Goal: Task Accomplishment & Management: Complete application form

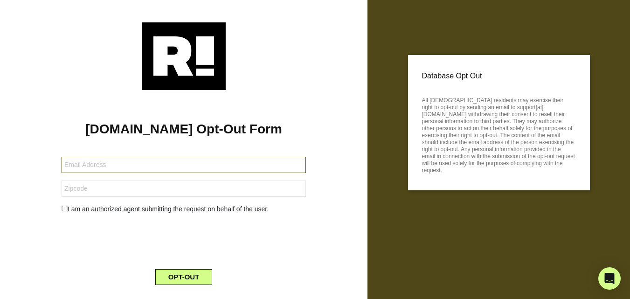
drag, startPoint x: 114, startPoint y: 157, endPoint x: 82, endPoint y: 189, distance: 45.5
click at [113, 157] on input "text" at bounding box center [184, 165] width 244 height 16
paste input "[EMAIL_ADDRESS][DOMAIN_NAME]"
type input "[EMAIL_ADDRESS][DOMAIN_NAME]"
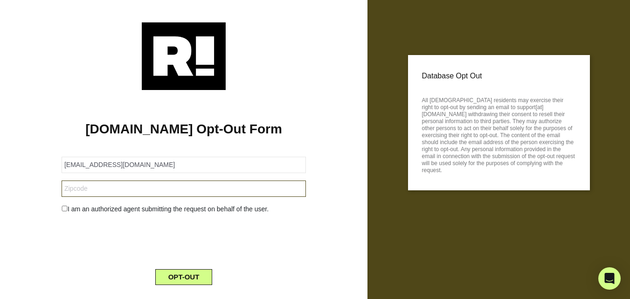
drag, startPoint x: 81, startPoint y: 190, endPoint x: 89, endPoint y: 186, distance: 9.4
click at [82, 190] on input "text" at bounding box center [184, 188] width 244 height 16
paste input "IP26 4PS"
type input "IP26 4PS"
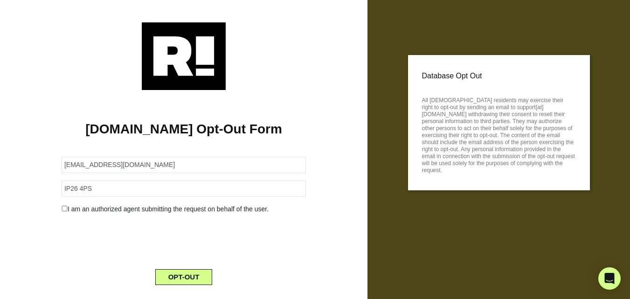
click at [66, 208] on input "checkbox" at bounding box center [65, 208] width 6 height 6
click at [63, 207] on input "checkbox" at bounding box center [65, 208] width 6 height 6
checkbox input "false"
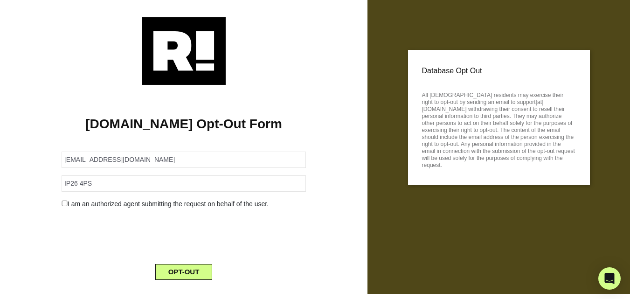
scroll to position [21, 0]
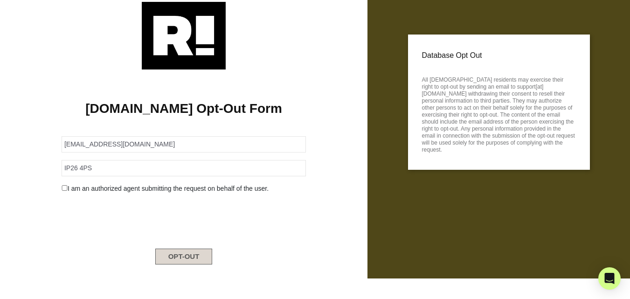
click at [181, 259] on button "OPT-OUT" at bounding box center [183, 256] width 57 height 16
